Goal: Task Accomplishment & Management: Use online tool/utility

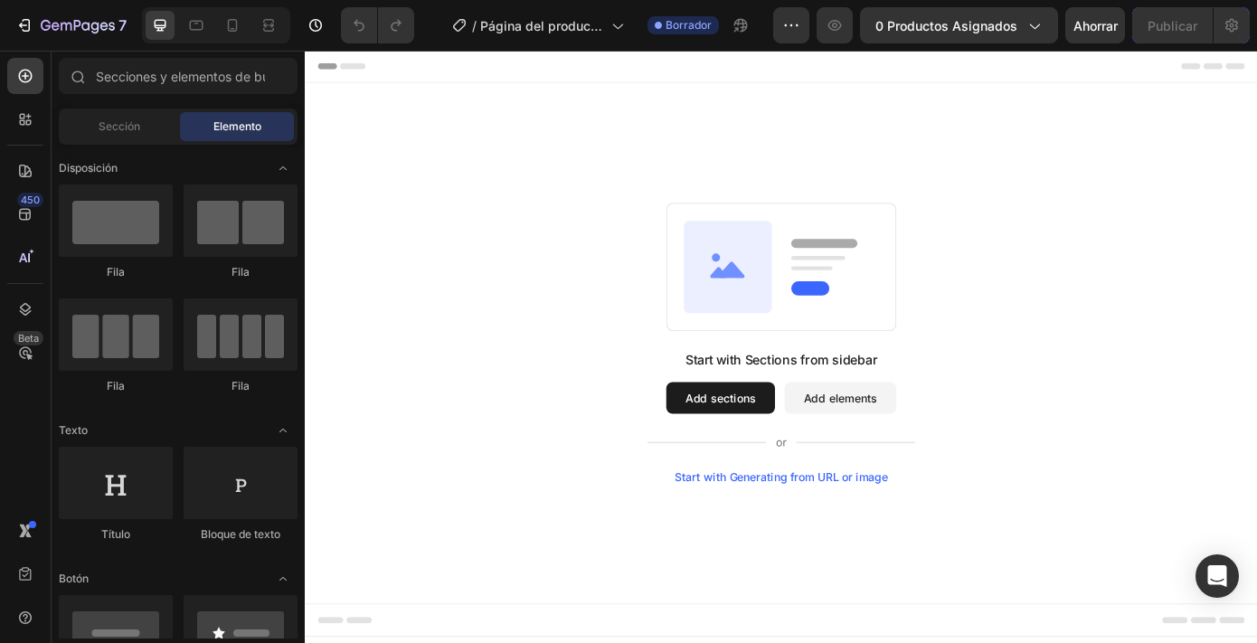
click at [771, 449] on button "Add sections" at bounding box center [778, 447] width 124 height 36
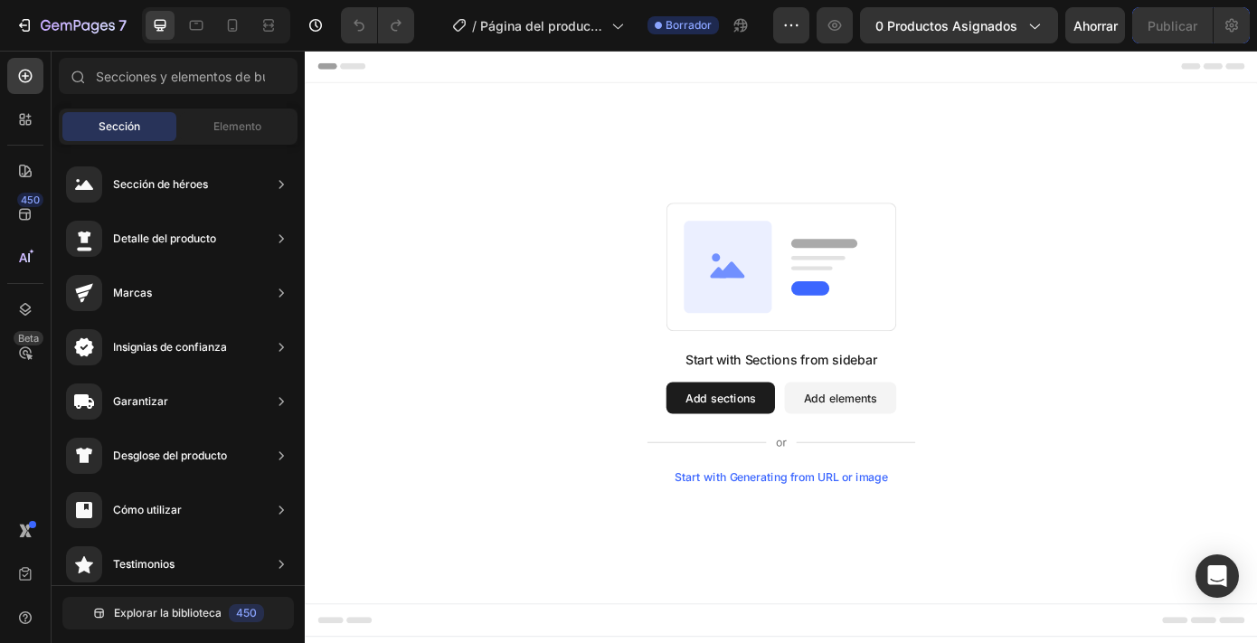
click at [920, 440] on button "Add elements" at bounding box center [914, 447] width 127 height 36
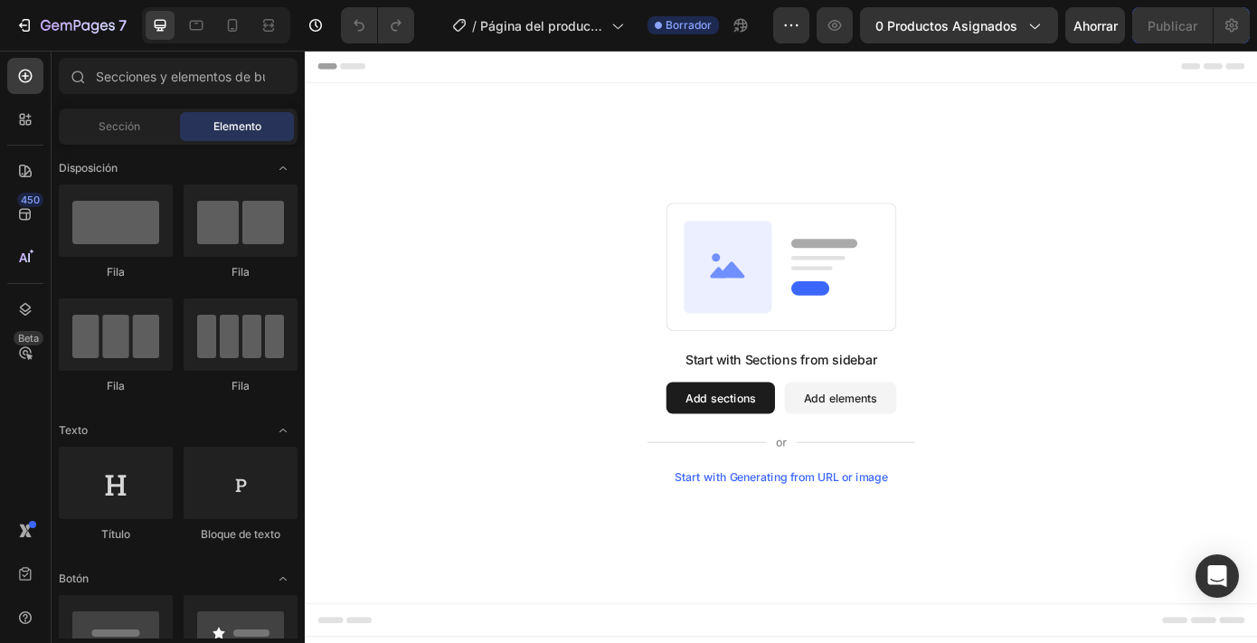
click at [806, 438] on button "Add sections" at bounding box center [778, 447] width 124 height 36
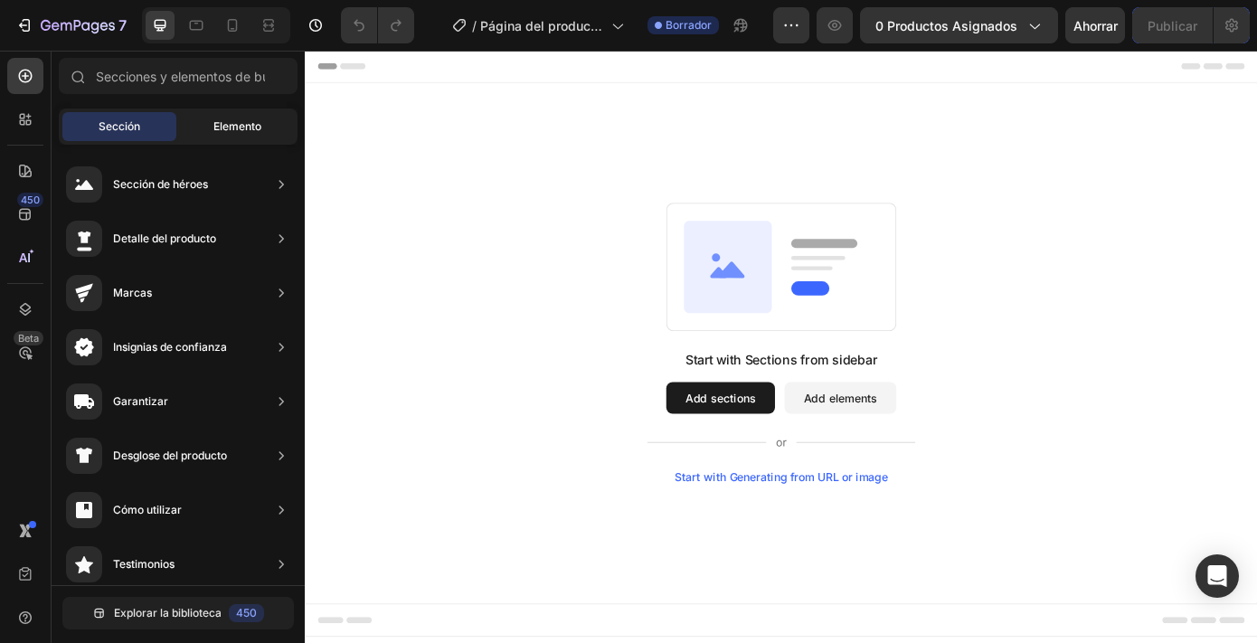
click at [273, 116] on div "Elemento" at bounding box center [237, 126] width 114 height 29
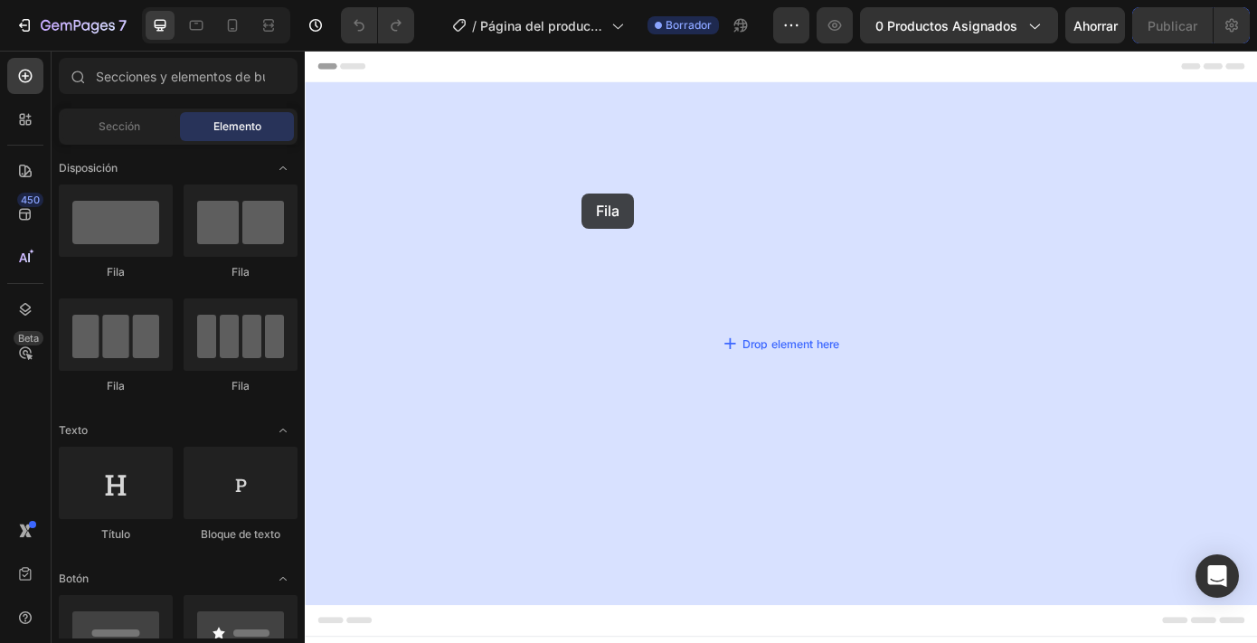
drag, startPoint x: 554, startPoint y: 273, endPoint x: 620, endPoint y: 213, distance: 89.0
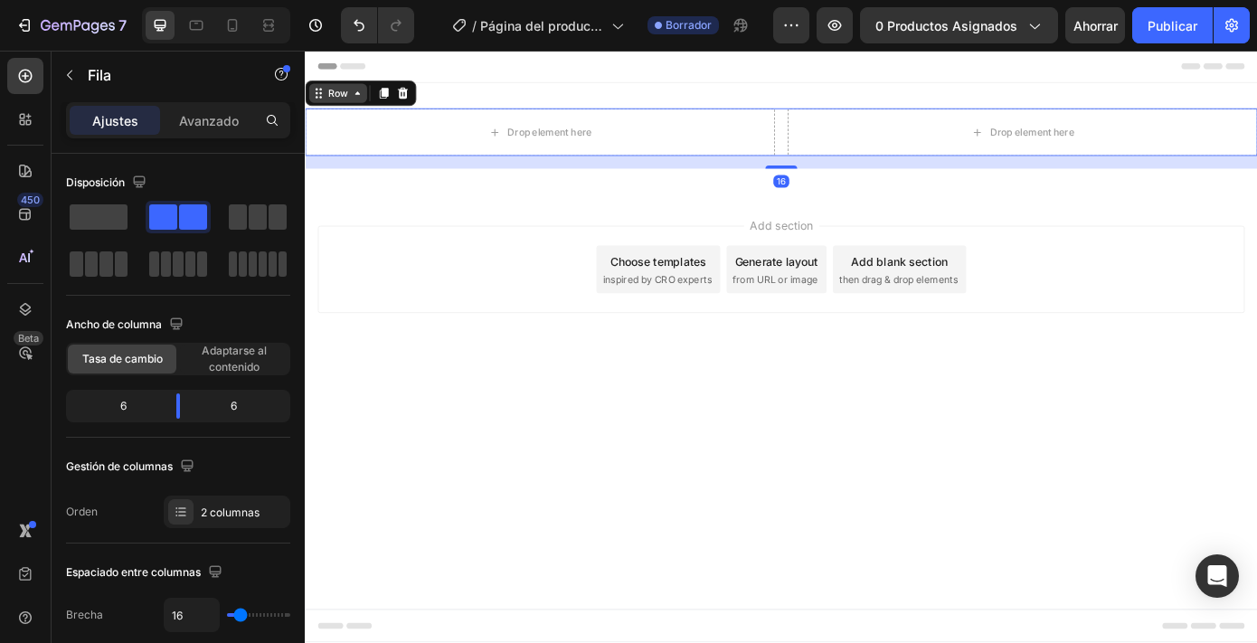
click at [357, 98] on icon at bounding box center [364, 99] width 14 height 14
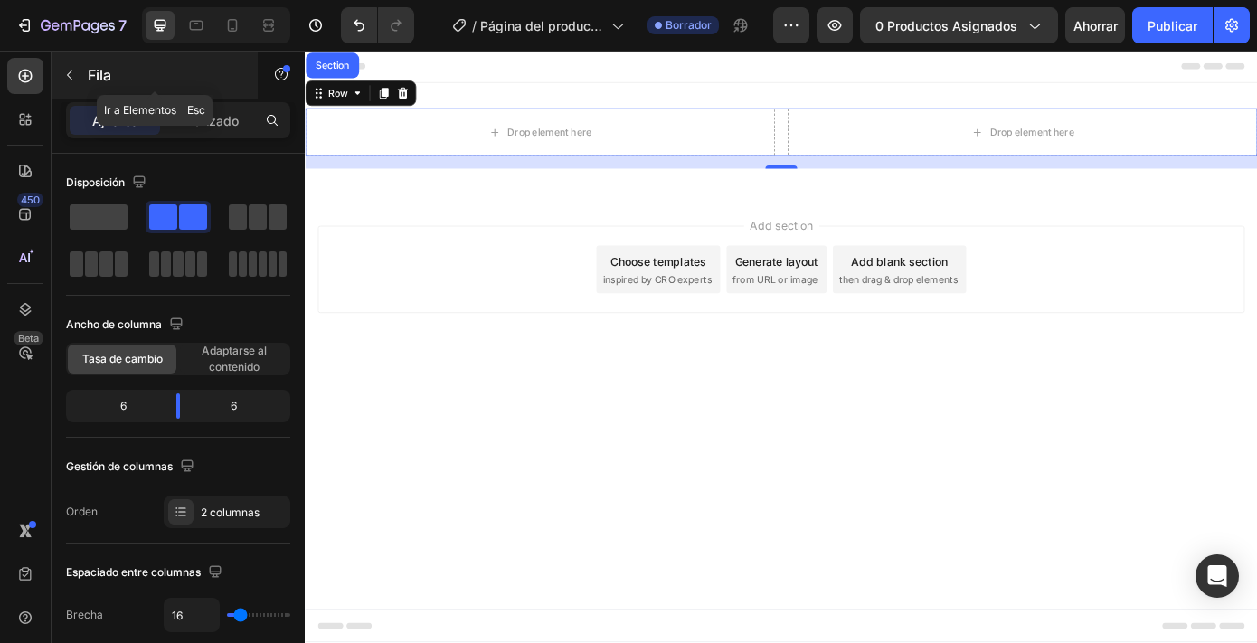
click at [90, 80] on font "Fila" at bounding box center [100, 75] width 24 height 18
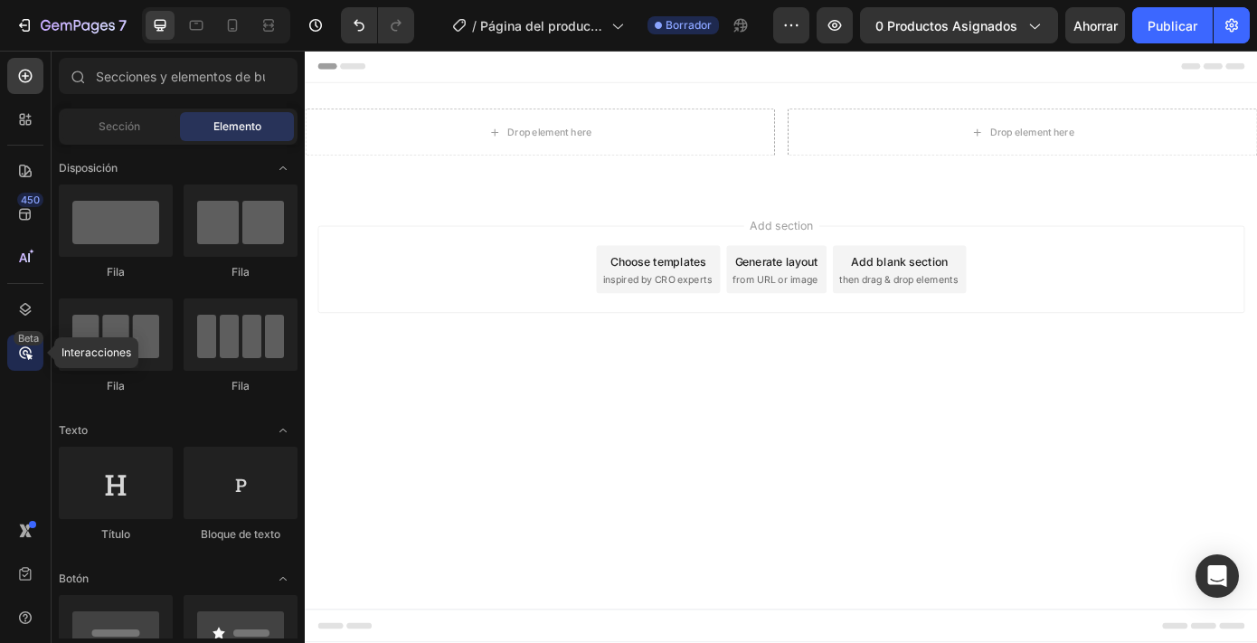
click at [30, 357] on icon at bounding box center [29, 356] width 6 height 6
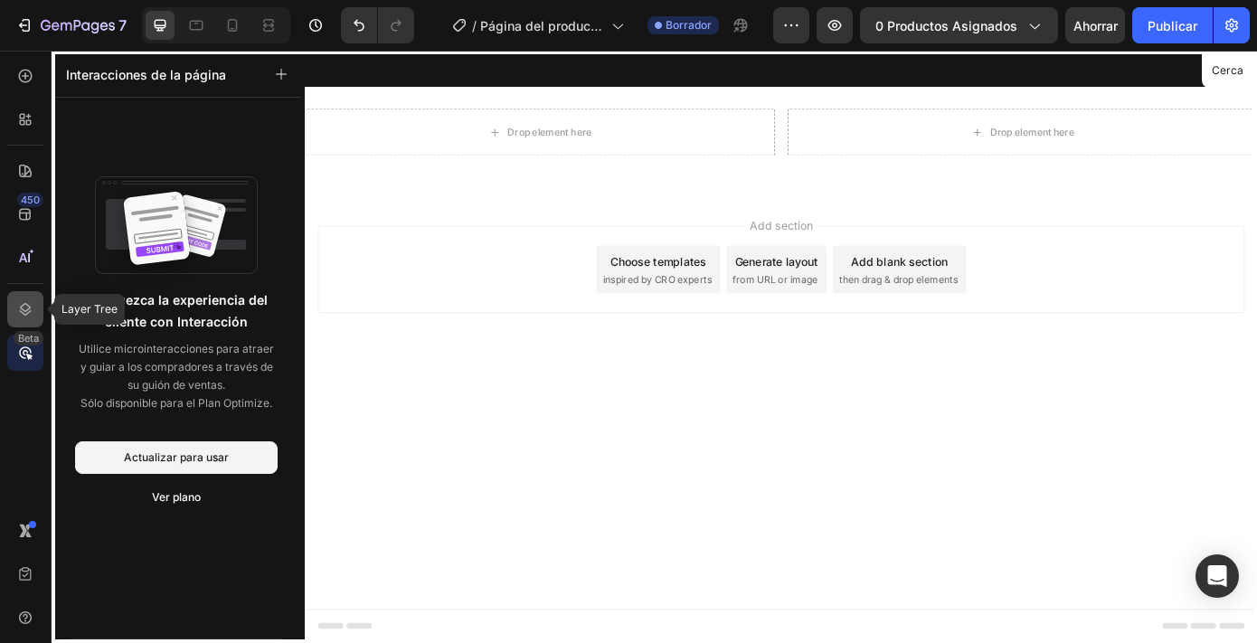
click at [22, 323] on div at bounding box center [25, 309] width 36 height 36
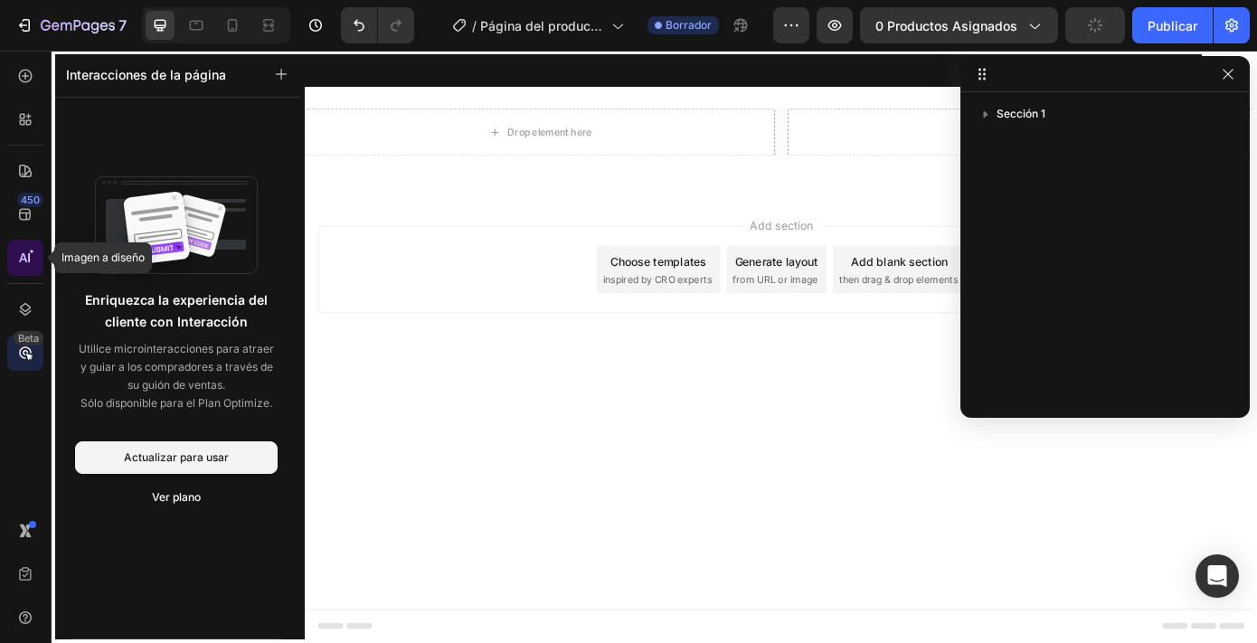
click at [25, 257] on icon at bounding box center [25, 258] width 18 height 18
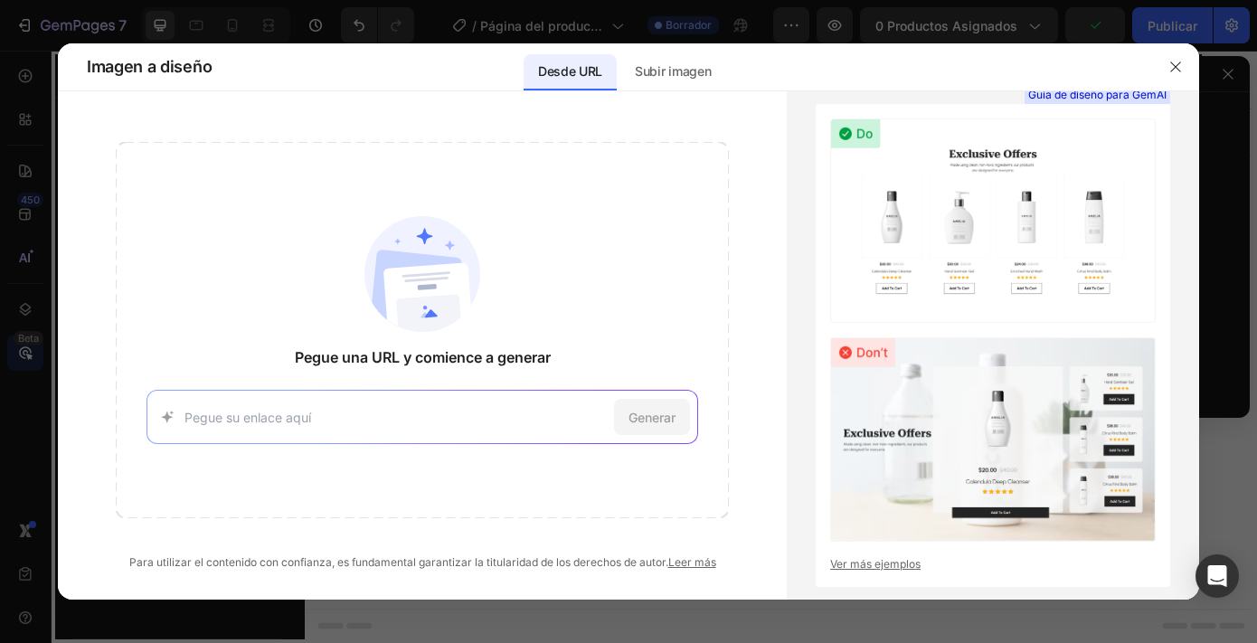
click at [32, 49] on div at bounding box center [628, 321] width 1257 height 643
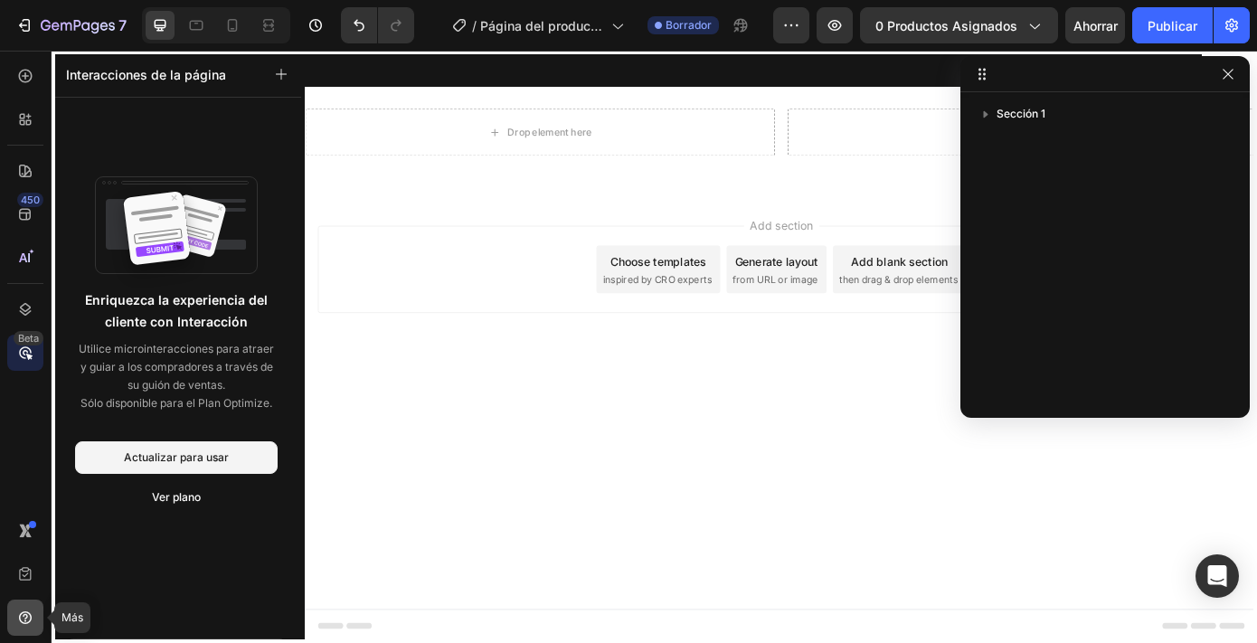
click at [27, 603] on div at bounding box center [25, 617] width 36 height 36
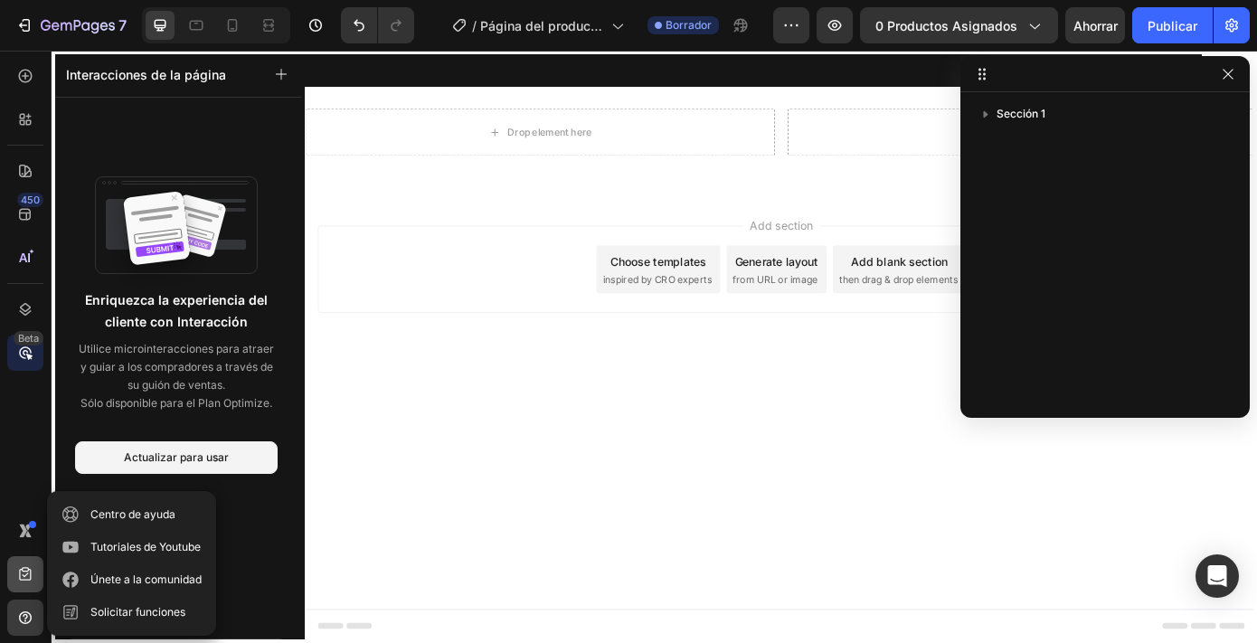
click at [24, 562] on div at bounding box center [25, 574] width 36 height 36
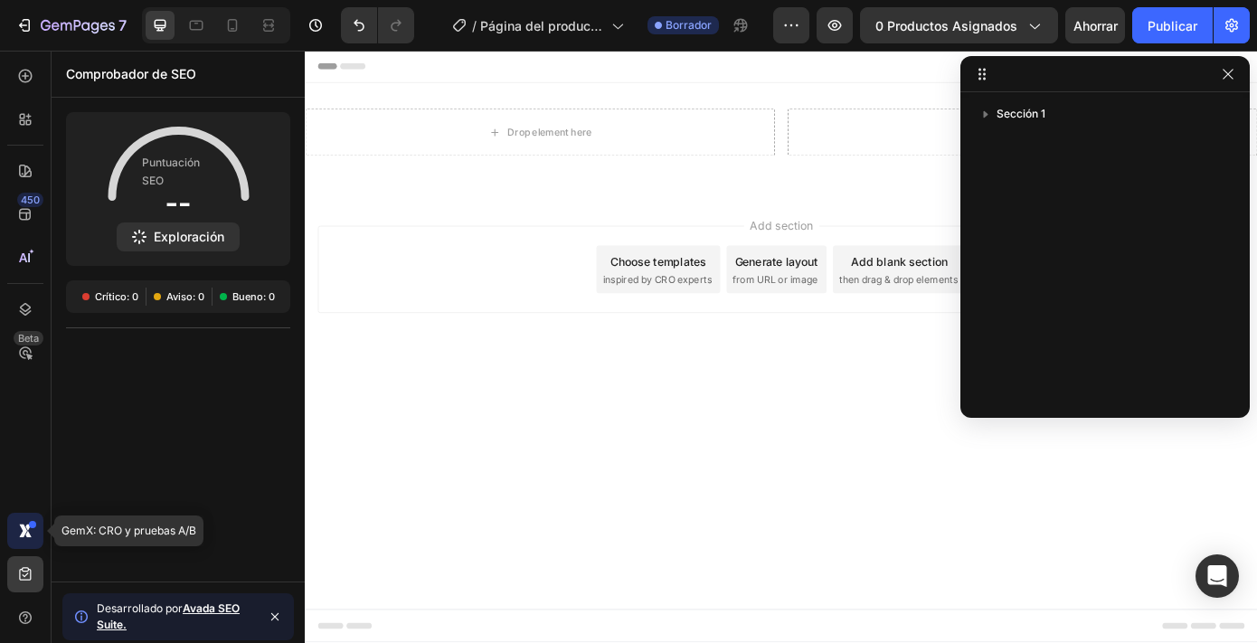
click at [29, 536] on icon at bounding box center [28, 534] width 6 height 6
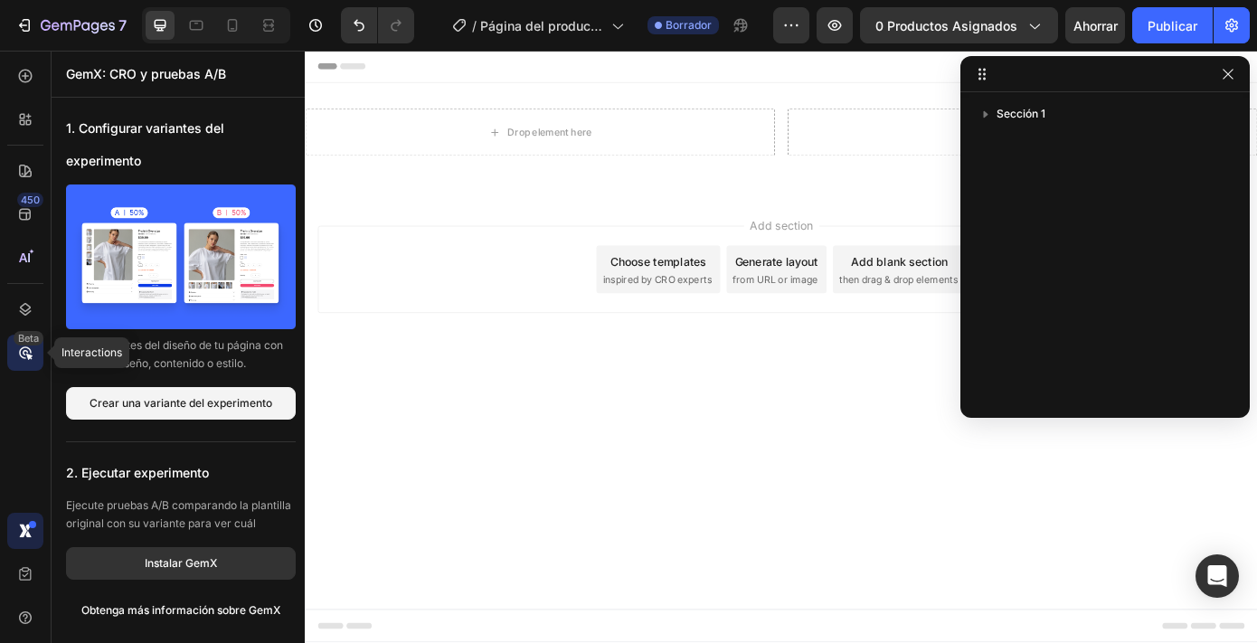
click at [24, 352] on icon at bounding box center [25, 353] width 18 height 18
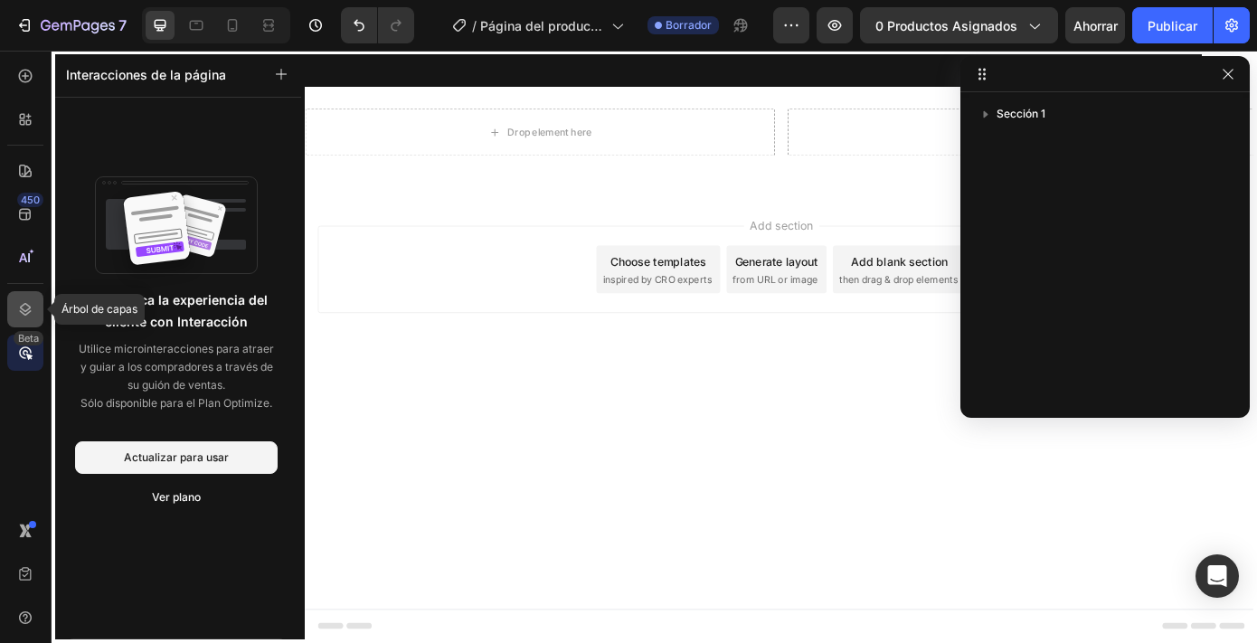
click at [24, 314] on icon at bounding box center [26, 309] width 12 height 13
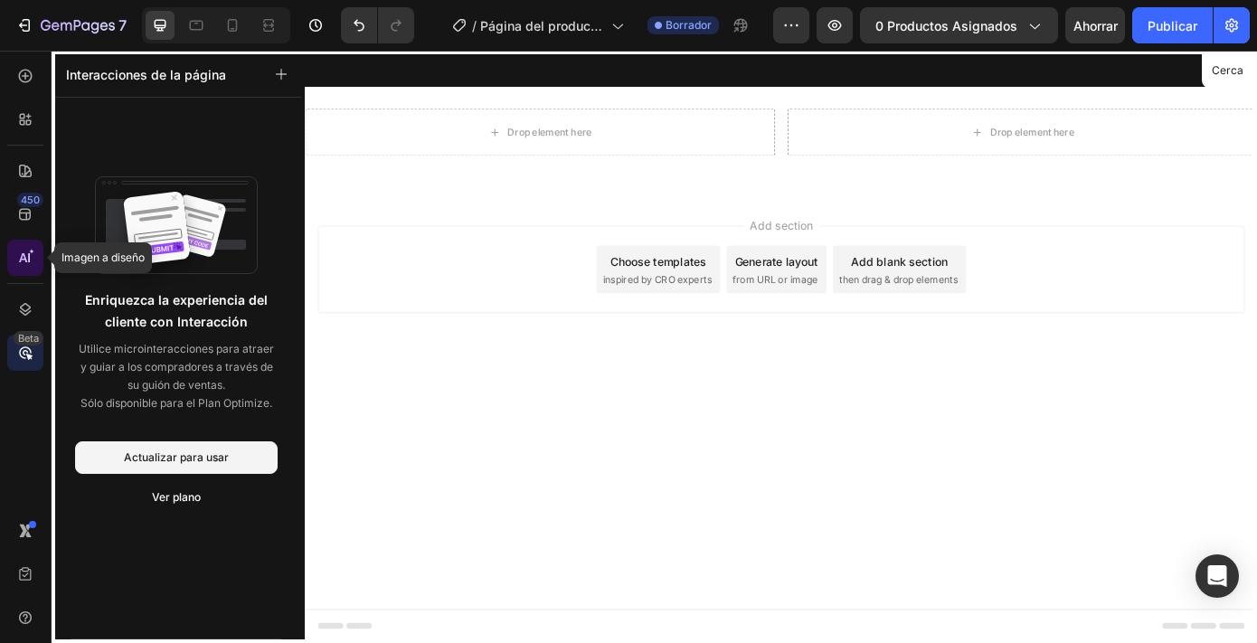
click at [24, 261] on icon at bounding box center [25, 258] width 18 height 18
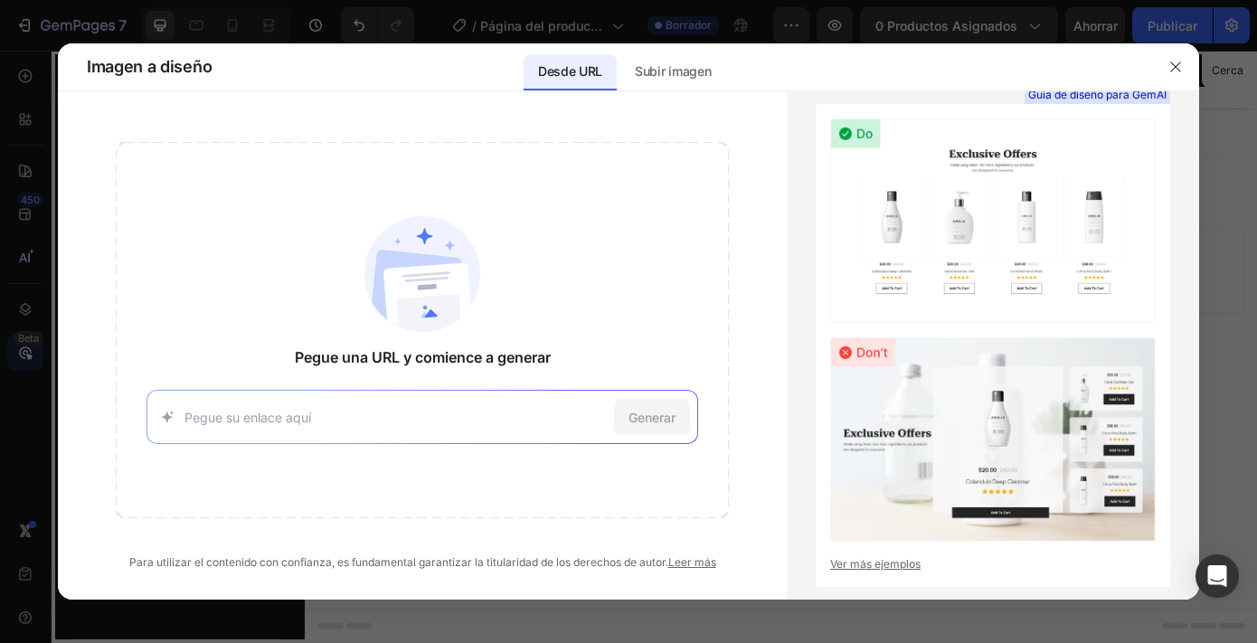
click at [37, 210] on div at bounding box center [628, 321] width 1257 height 643
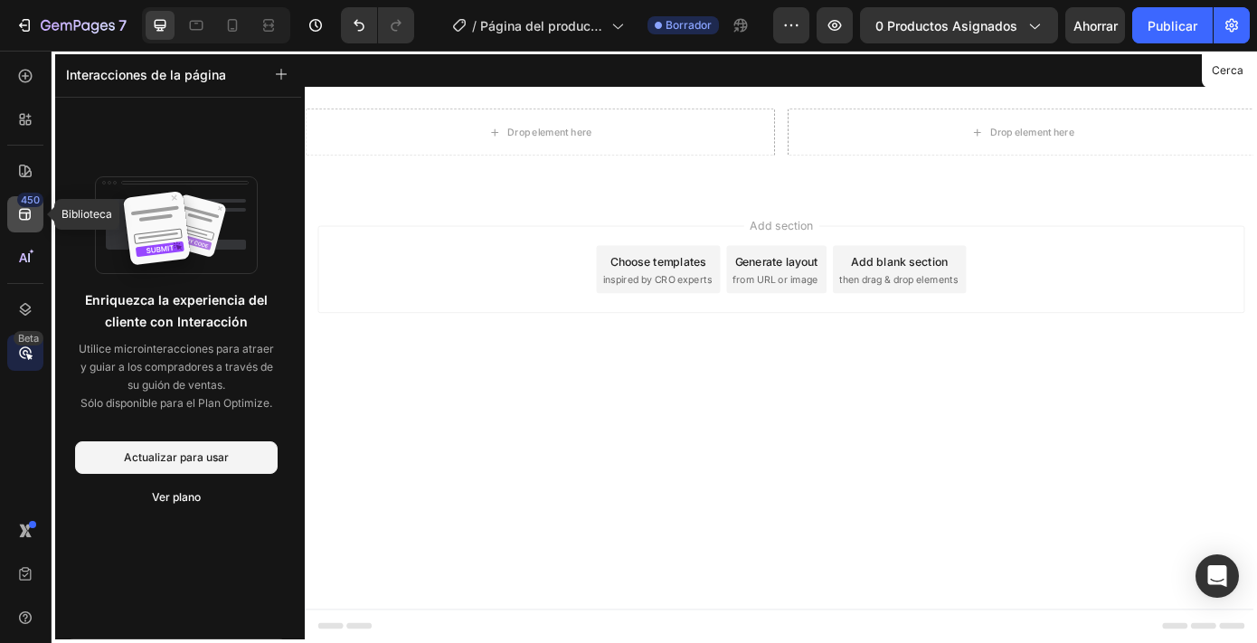
click at [29, 213] on icon at bounding box center [25, 214] width 18 height 18
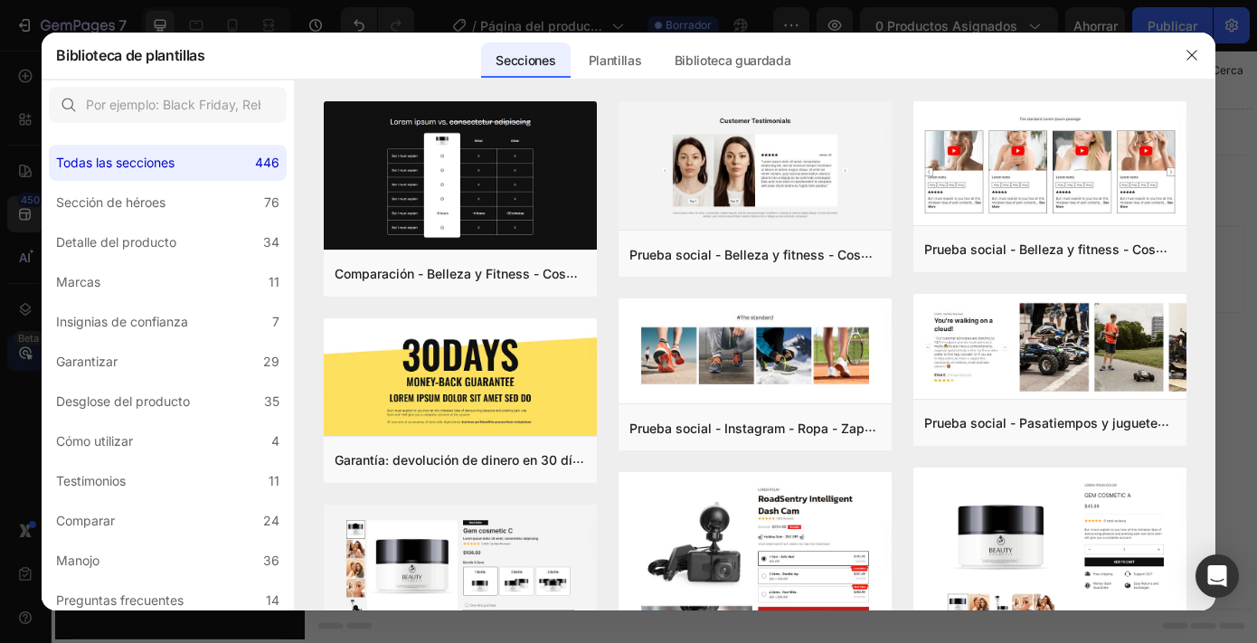
click at [41, 14] on div at bounding box center [628, 321] width 1257 height 643
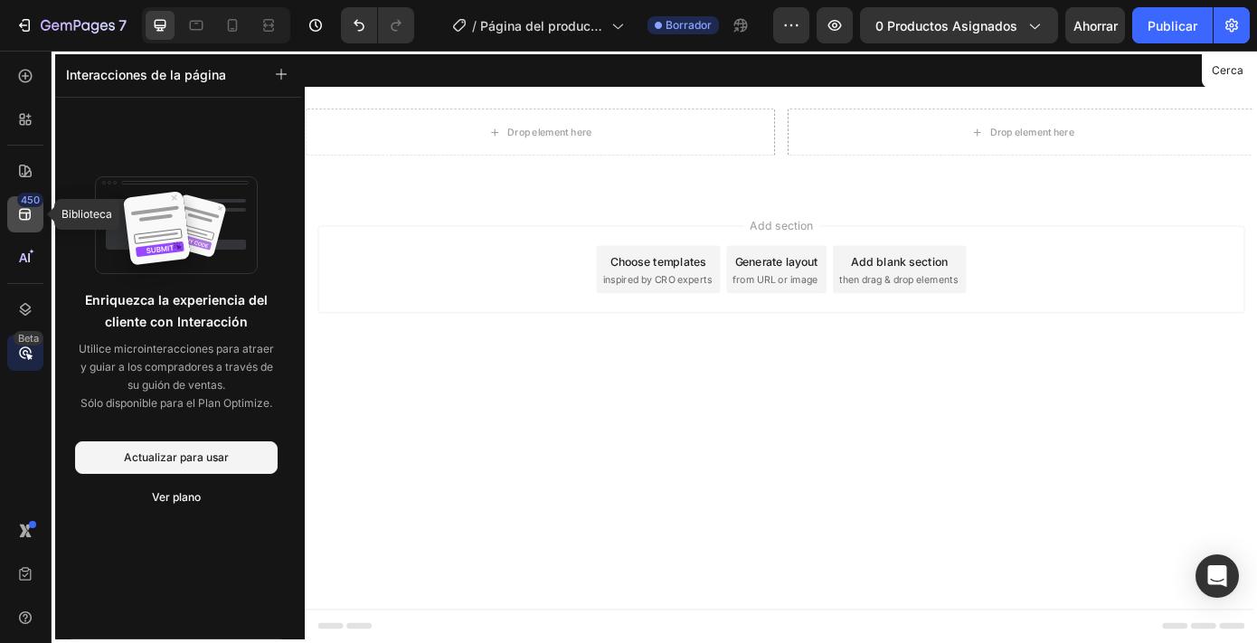
click at [29, 215] on icon at bounding box center [25, 214] width 18 height 18
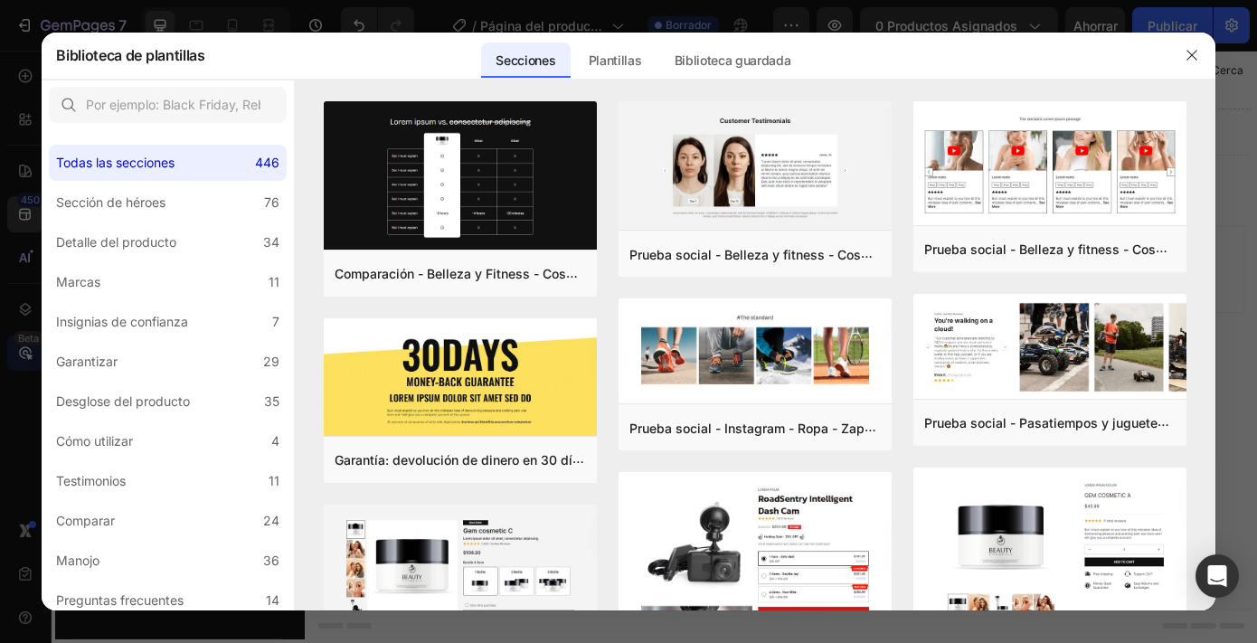
click at [28, 112] on div at bounding box center [628, 321] width 1257 height 643
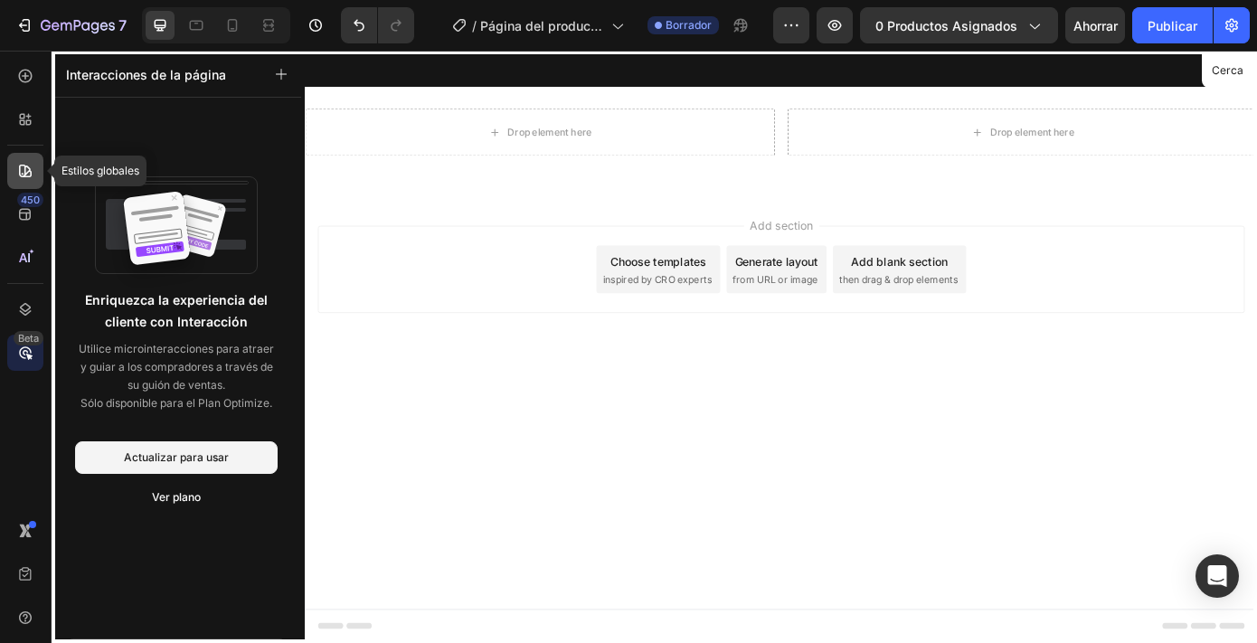
click at [29, 170] on icon at bounding box center [25, 171] width 13 height 13
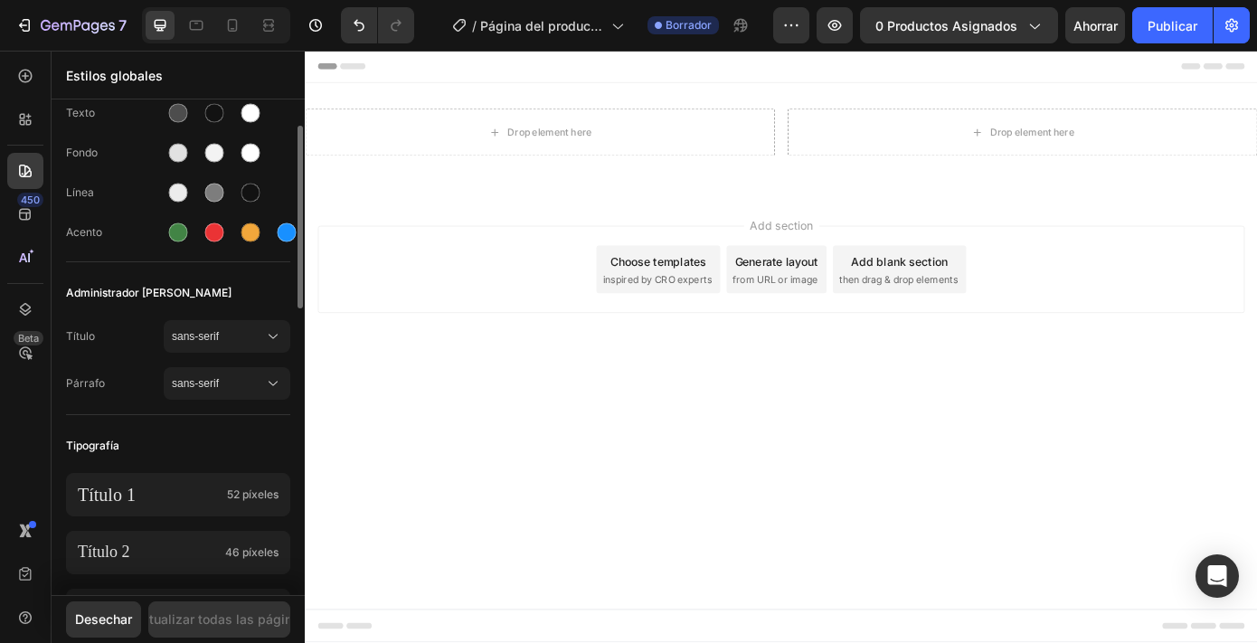
scroll to position [105, 0]
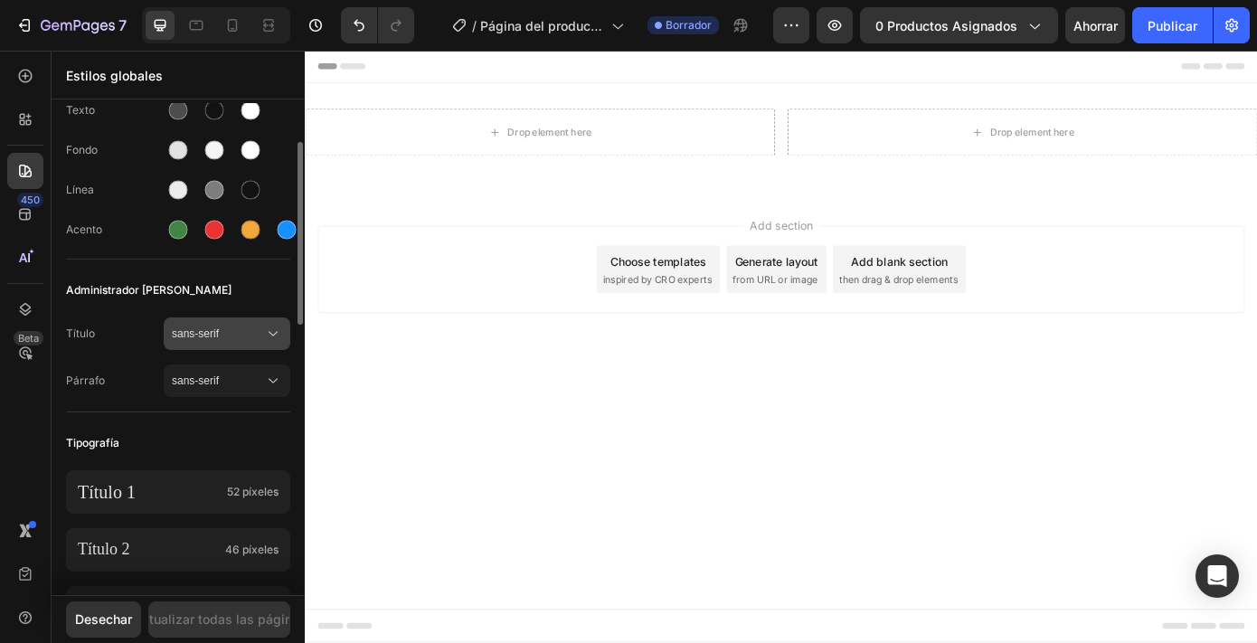
click at [204, 333] on font "sans-serif" at bounding box center [195, 333] width 47 height 13
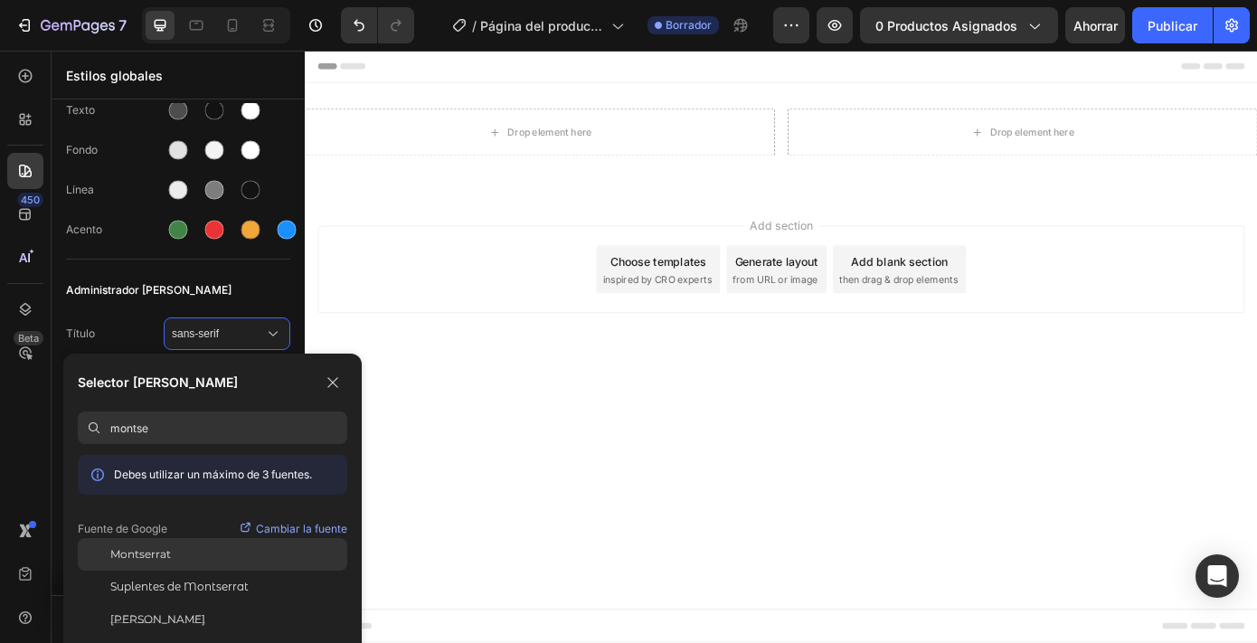
type input "montse"
click at [150, 551] on font "Montserrat" at bounding box center [140, 554] width 61 height 14
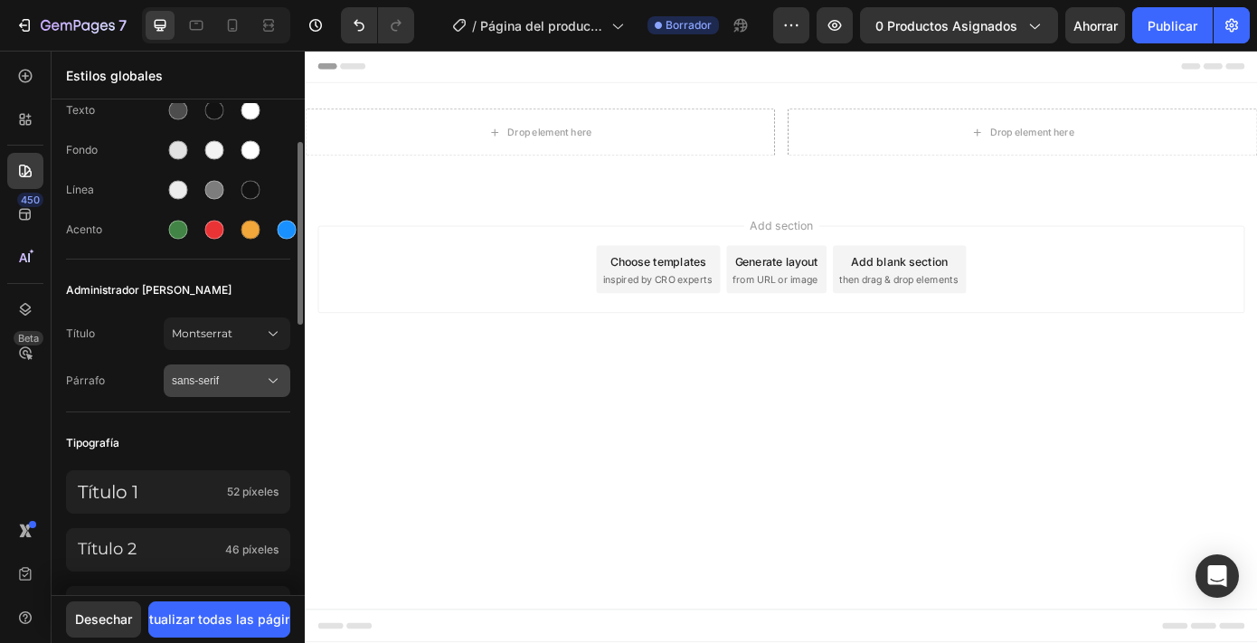
click at [198, 392] on button "sans-serif" at bounding box center [227, 380] width 127 height 33
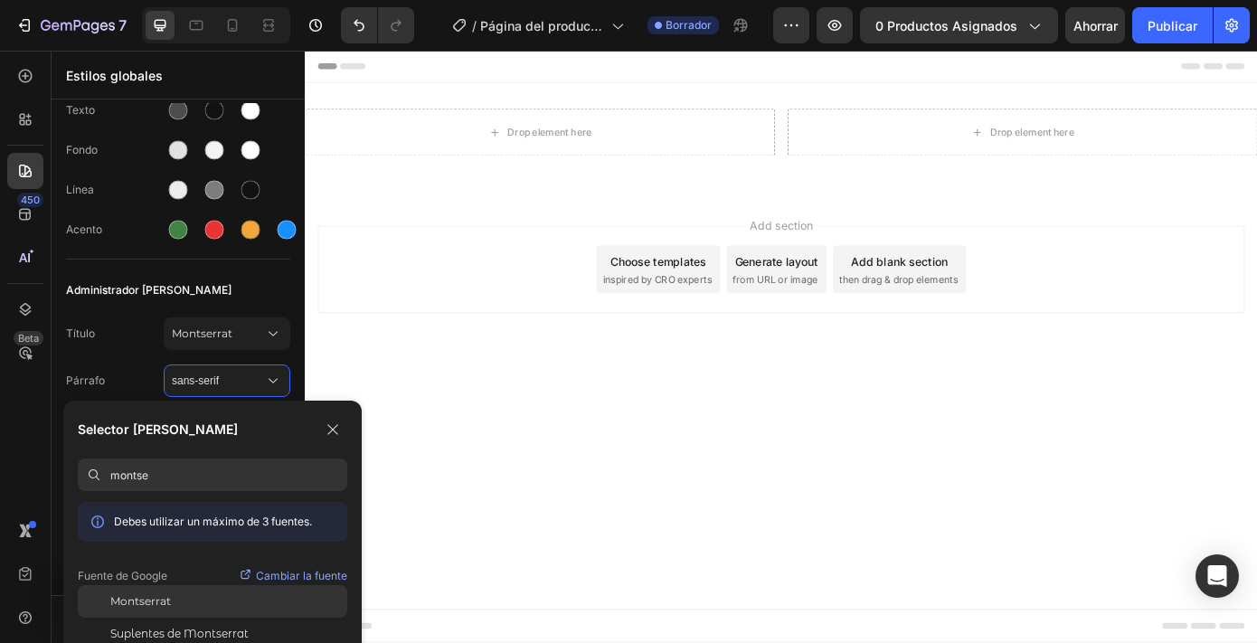
type input "montse"
click at [163, 597] on font "Montserrat" at bounding box center [140, 601] width 61 height 14
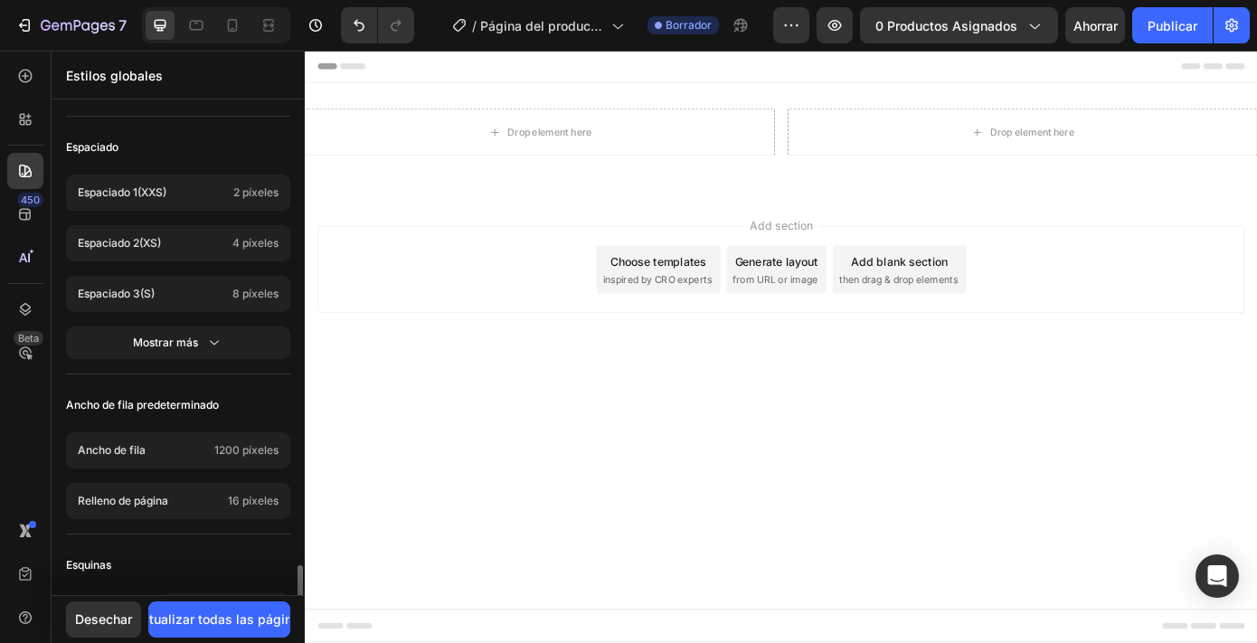
scroll to position [833, 0]
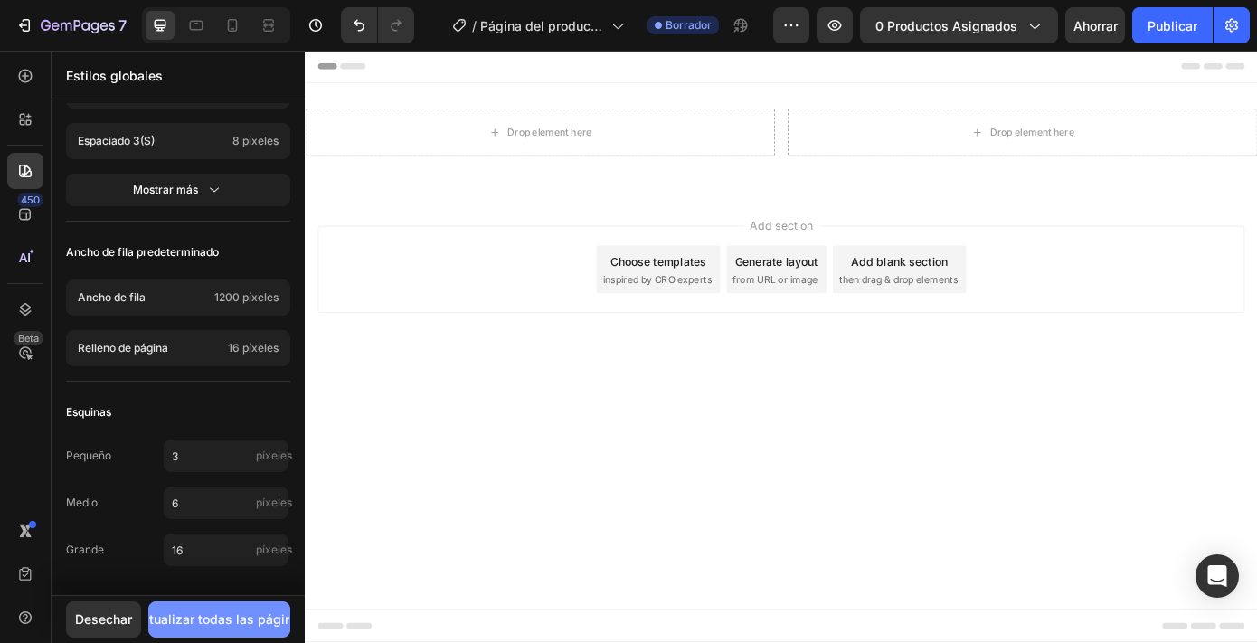
click at [193, 627] on font "Actualizar todas las páginas" at bounding box center [220, 618] width 174 height 19
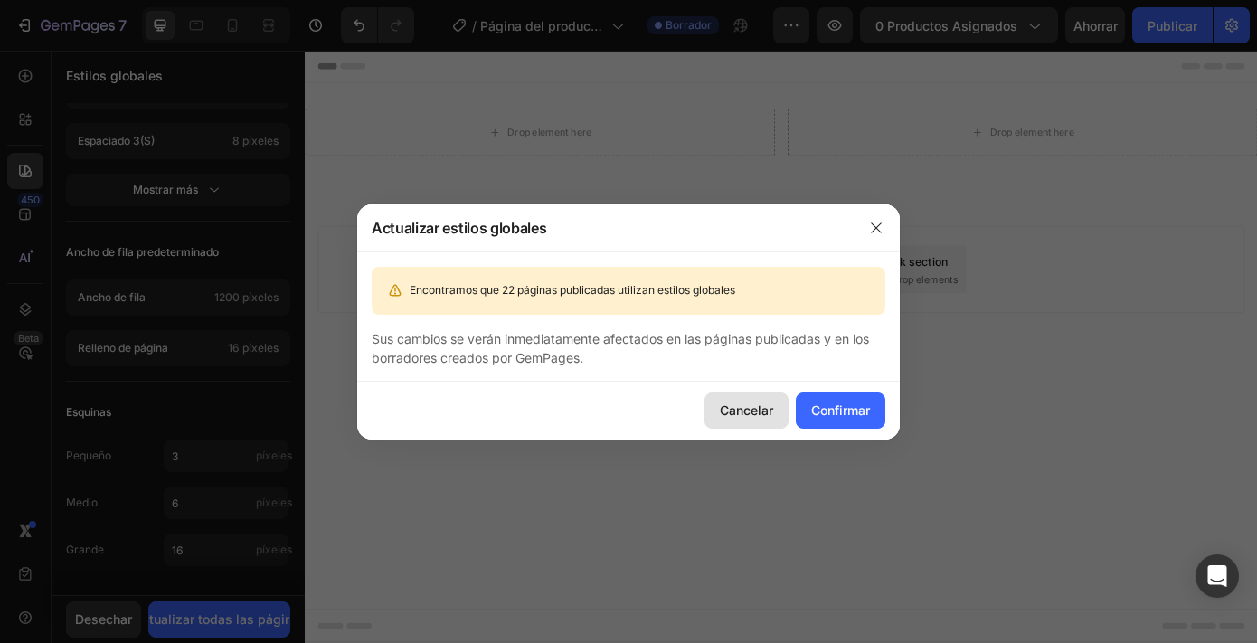
click at [725, 403] on font "Cancelar" at bounding box center [746, 409] width 53 height 15
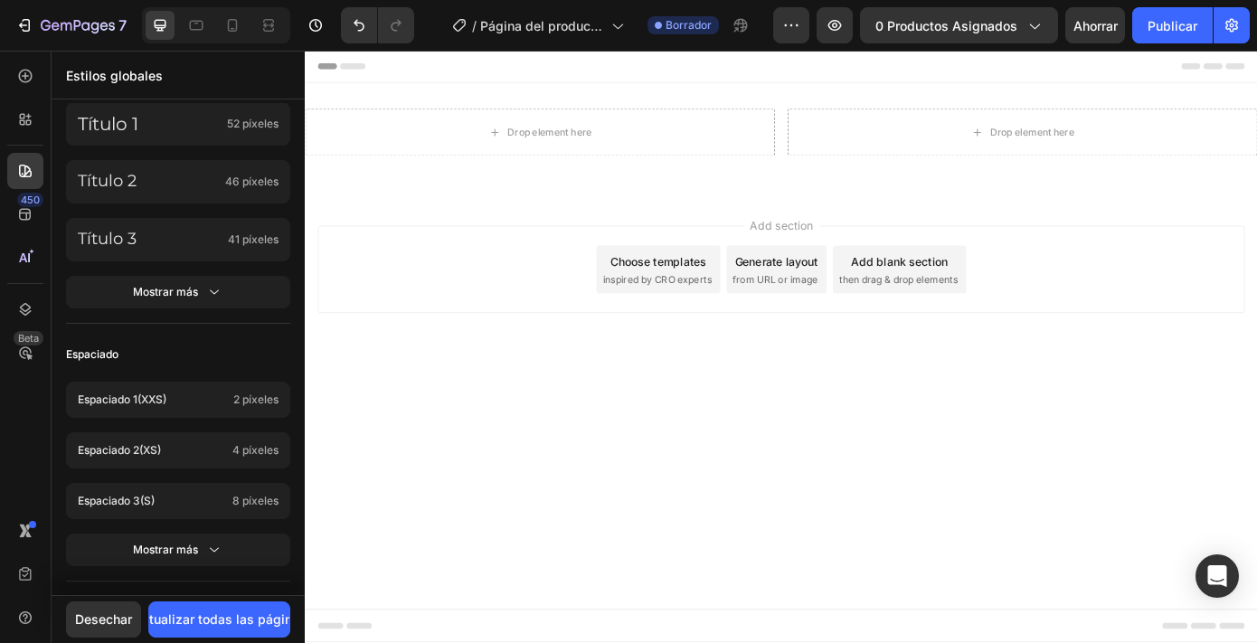
scroll to position [0, 0]
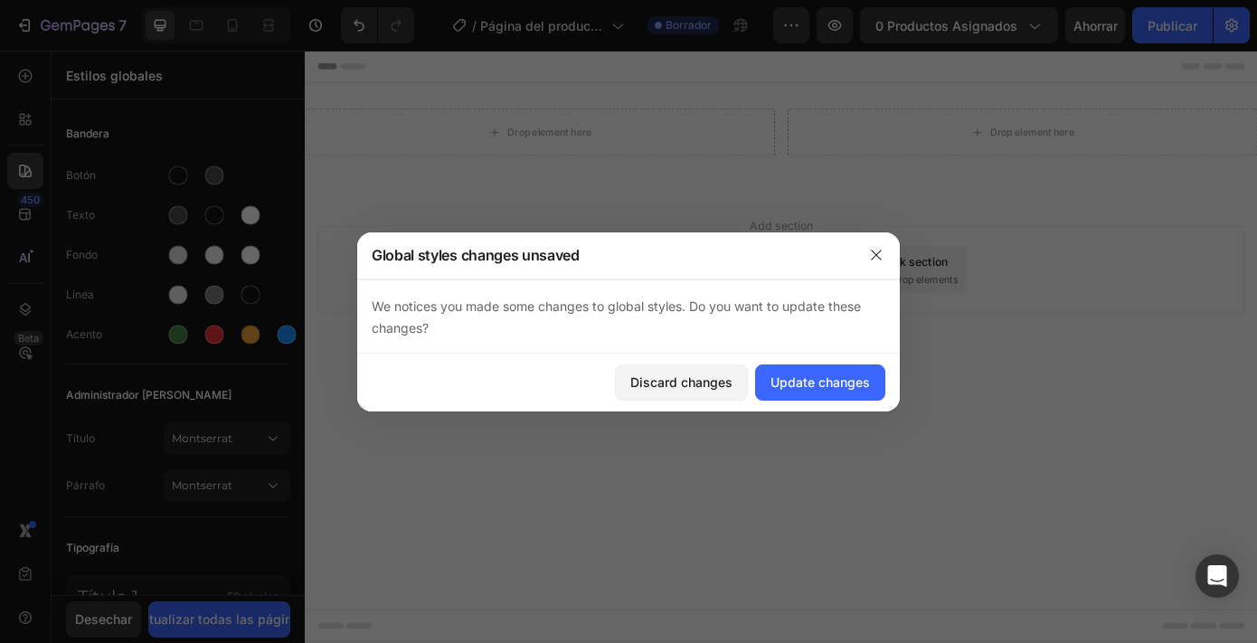
click at [366, 279] on div "Add section Choose templates inspired by CRO experts Generate layout from URL o…" at bounding box center [847, 299] width 1056 height 99
click at [674, 369] on button "Descartar cambios" at bounding box center [658, 382] width 145 height 36
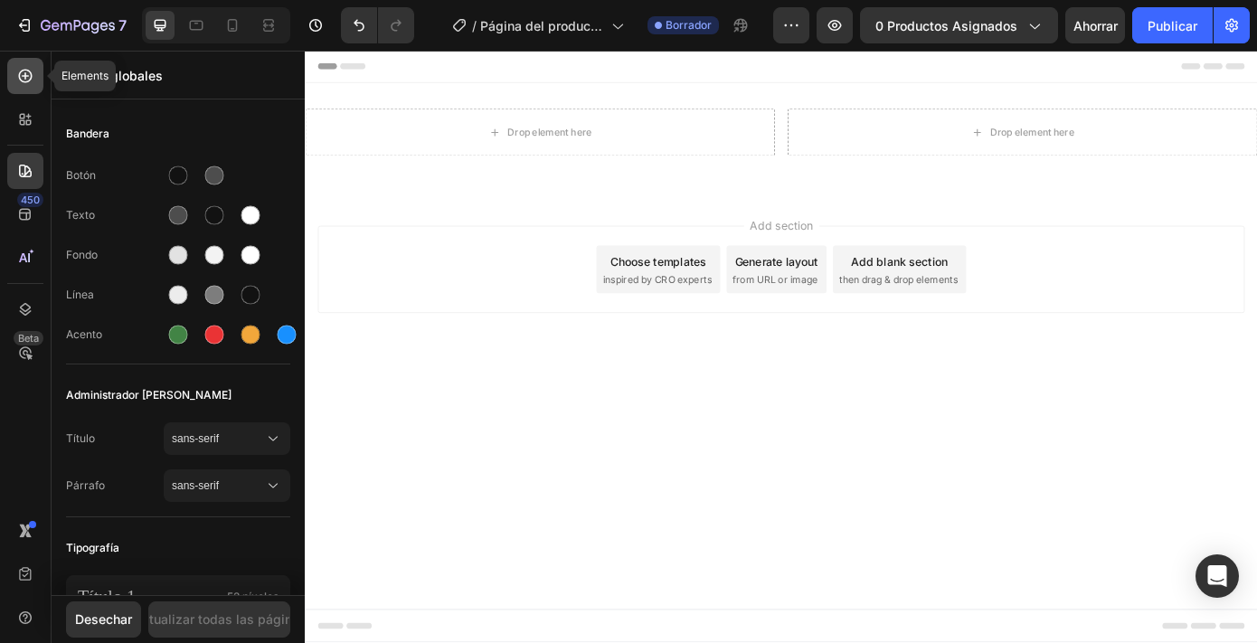
click at [24, 77] on icon at bounding box center [25, 76] width 18 height 18
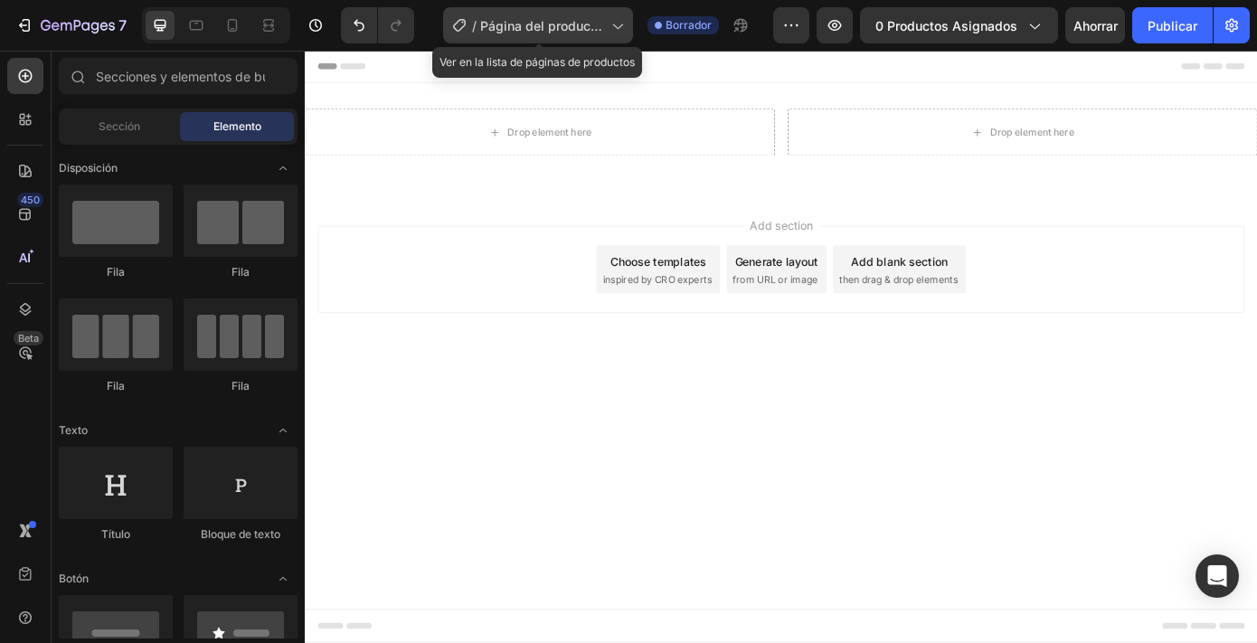
click at [508, 21] on font "Página del producto - [DATE] 11:56:03" at bounding box center [543, 35] width 126 height 34
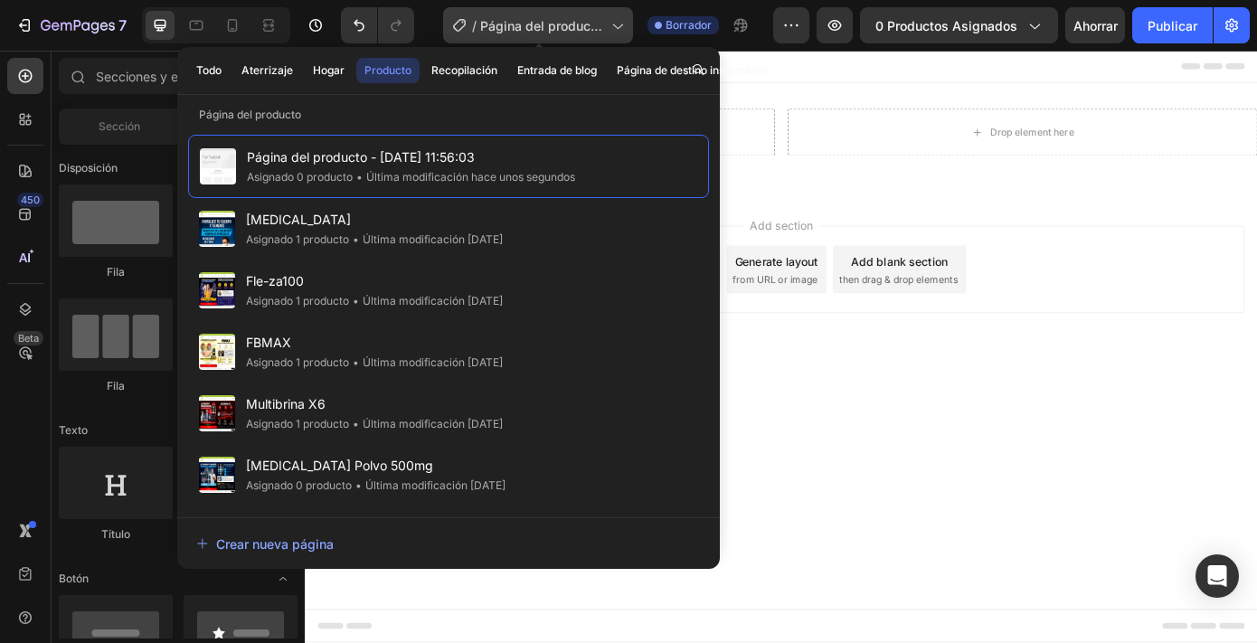
click at [508, 22] on font "Página del producto - [DATE] 11:56:03" at bounding box center [543, 35] width 126 height 34
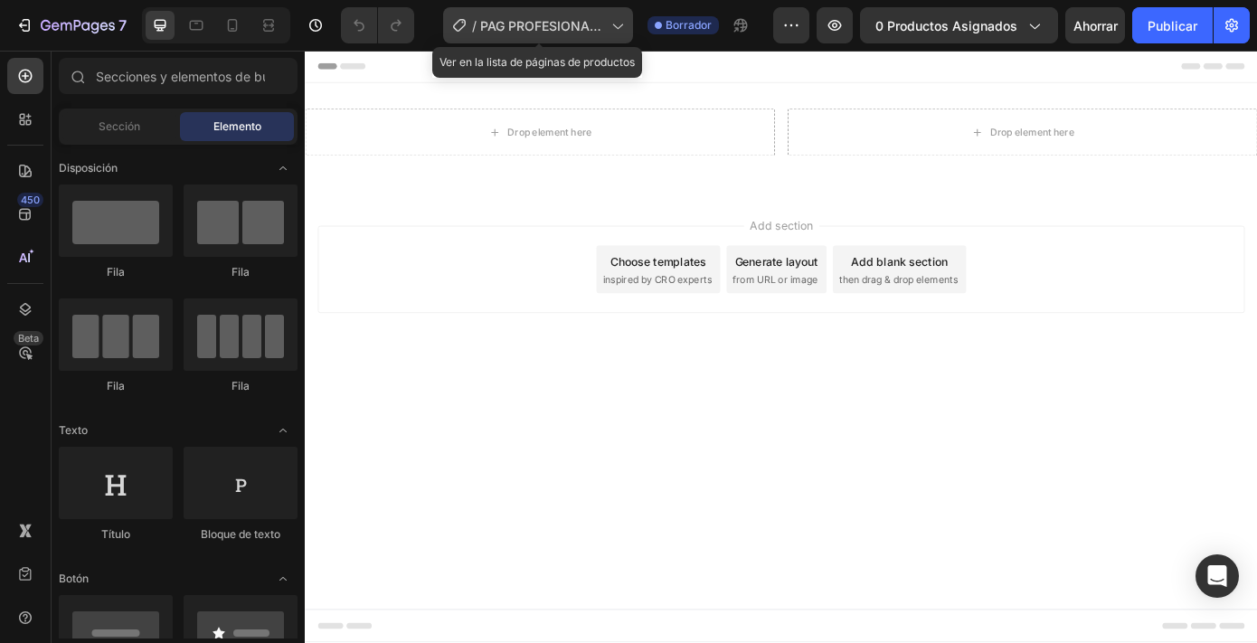
click at [615, 36] on div "/ PAG PROFESIONAL ARÁNDANOS" at bounding box center [538, 25] width 190 height 36
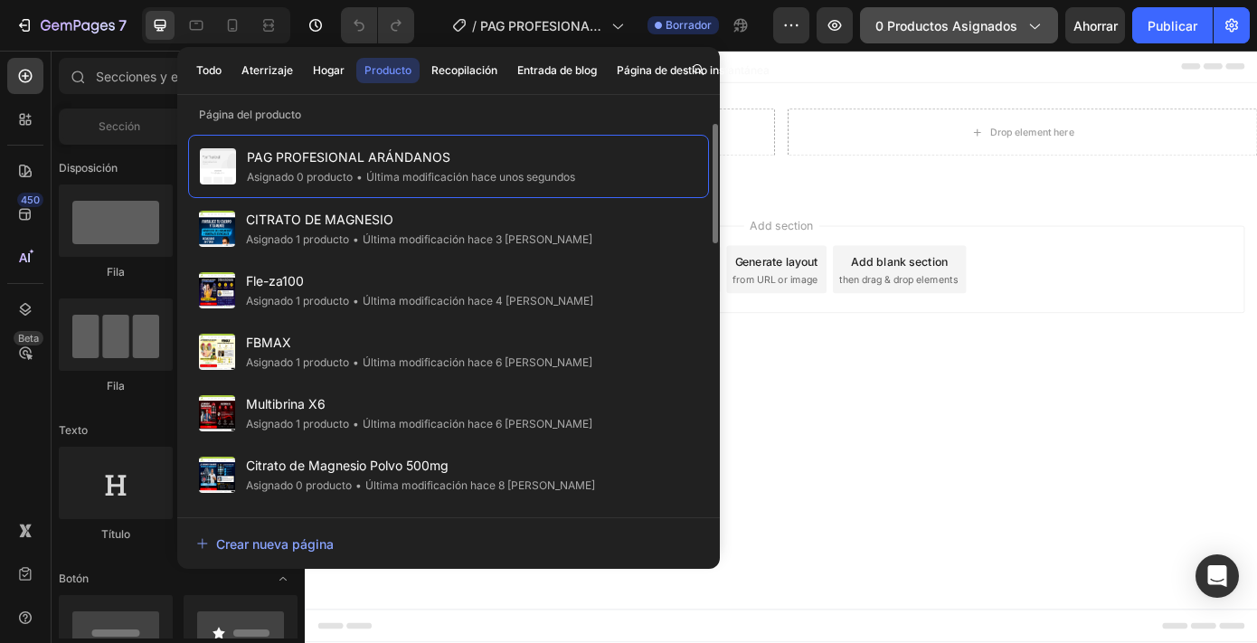
click at [890, 28] on font "0 productos asignados" at bounding box center [946, 25] width 142 height 15
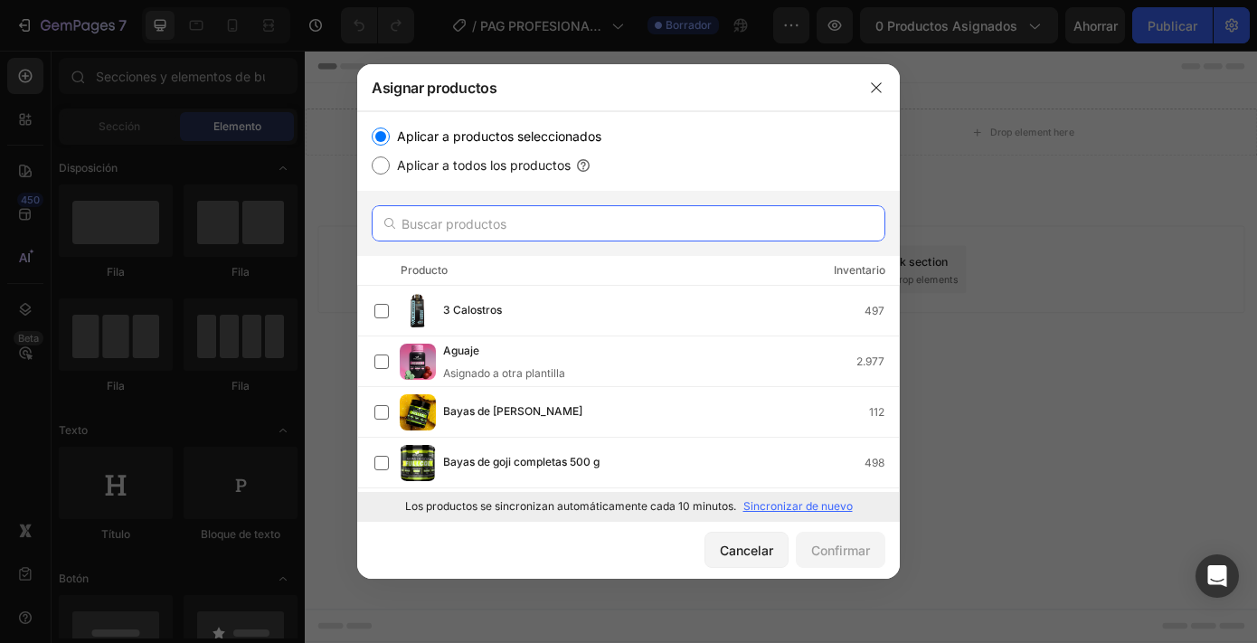
click at [605, 230] on input "text" at bounding box center [629, 223] width 514 height 36
type input "X"
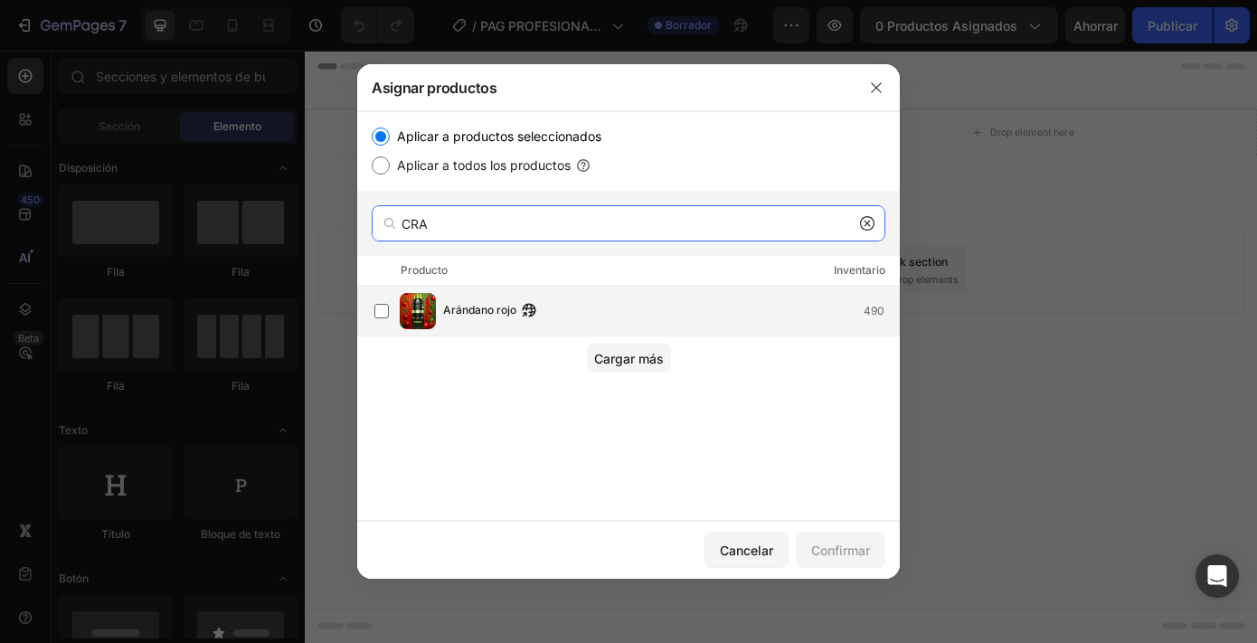
type input "CRA"
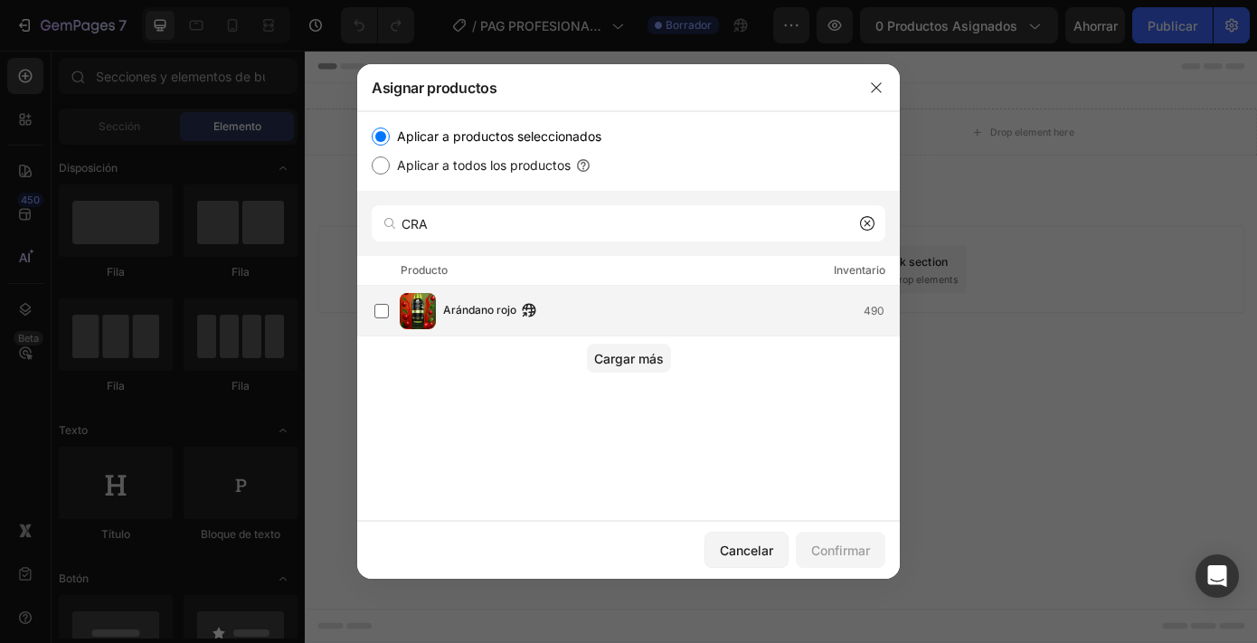
click at [501, 316] on span "Arándano rojo" at bounding box center [479, 311] width 73 height 20
click at [855, 554] on font "Confirmar" at bounding box center [840, 549] width 59 height 15
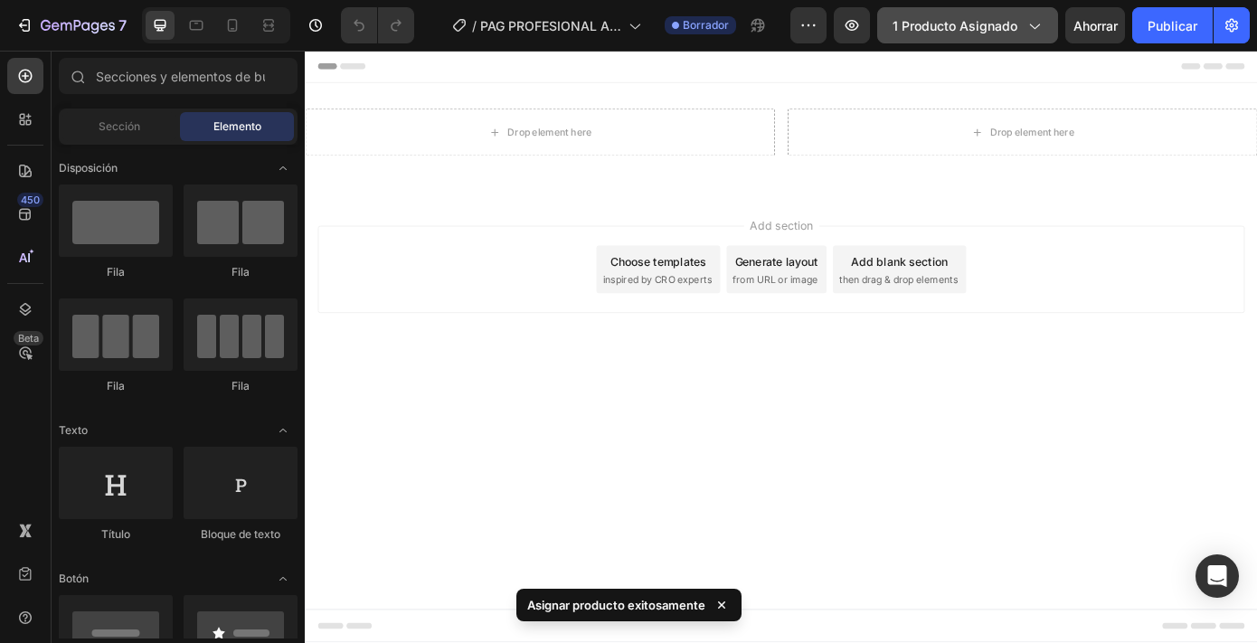
click at [966, 29] on font "1 producto asignado" at bounding box center [954, 25] width 125 height 15
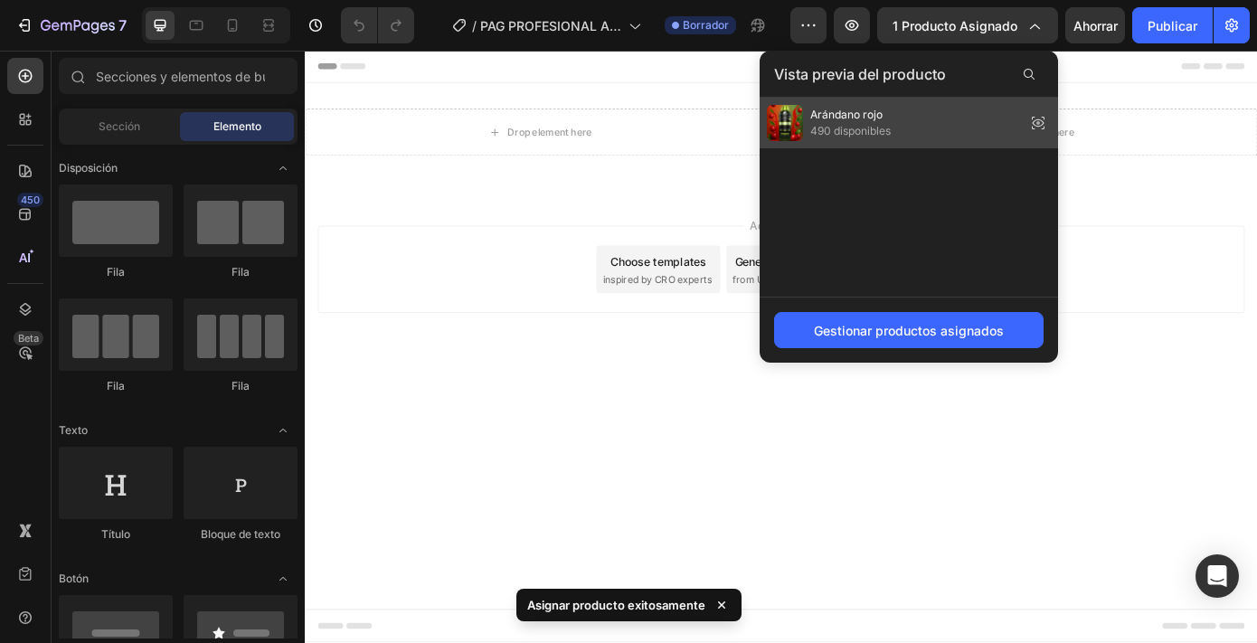
click at [857, 120] on font "Arándano rojo" at bounding box center [846, 115] width 72 height 14
